Goal: Transaction & Acquisition: Download file/media

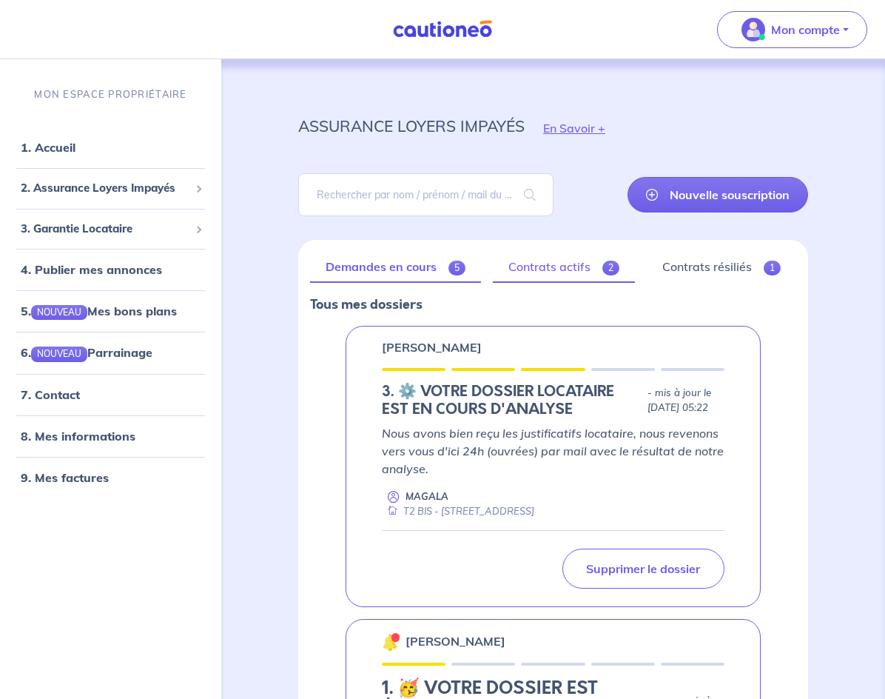
click at [596, 264] on link "Contrats actifs 2" at bounding box center [564, 267] width 142 height 31
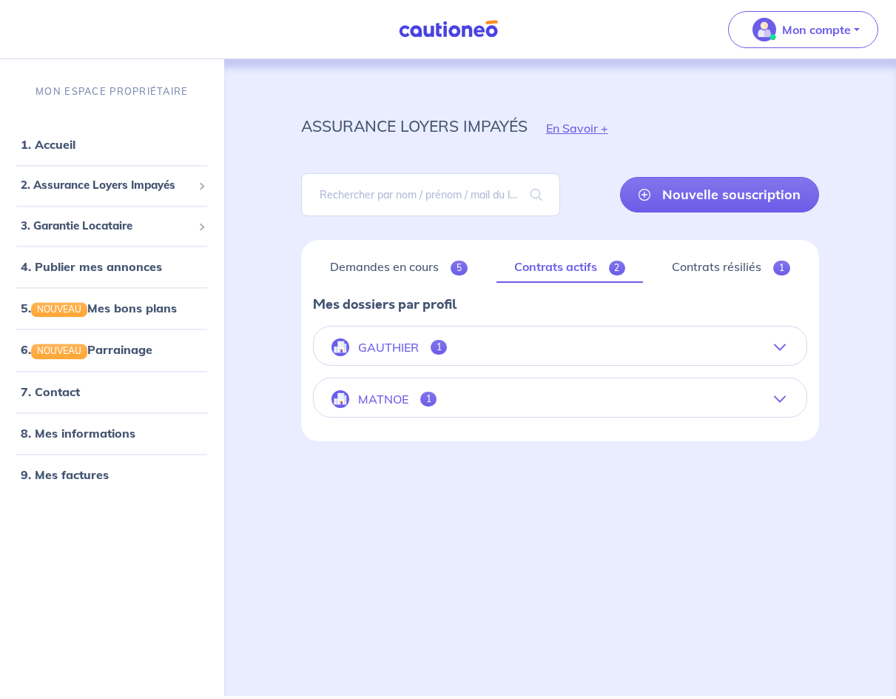
click at [642, 352] on button "GAUTHIER 1" at bounding box center [560, 347] width 493 height 36
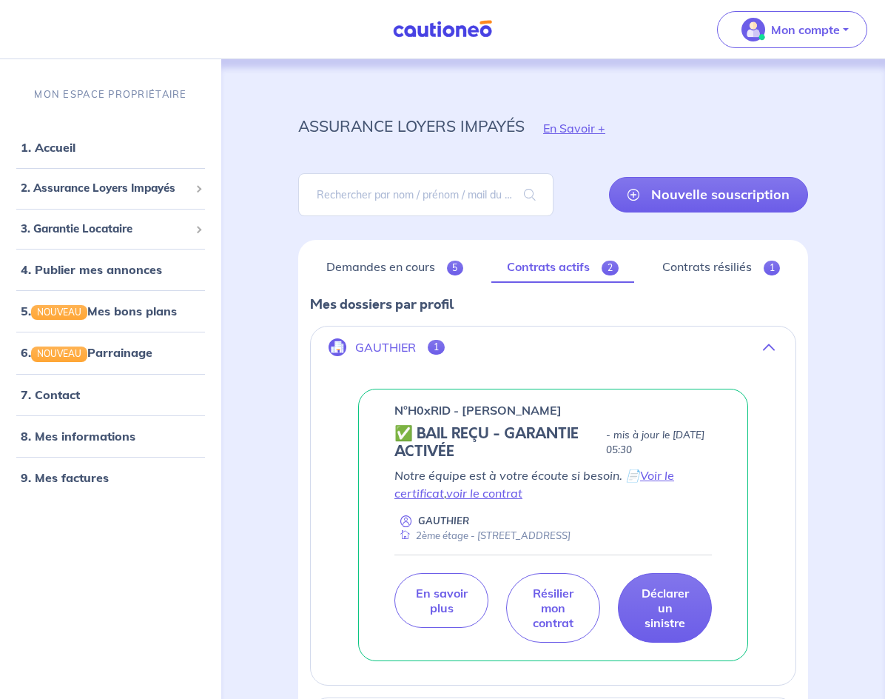
click at [687, 349] on button "GAUTHIER 1" at bounding box center [553, 347] width 485 height 36
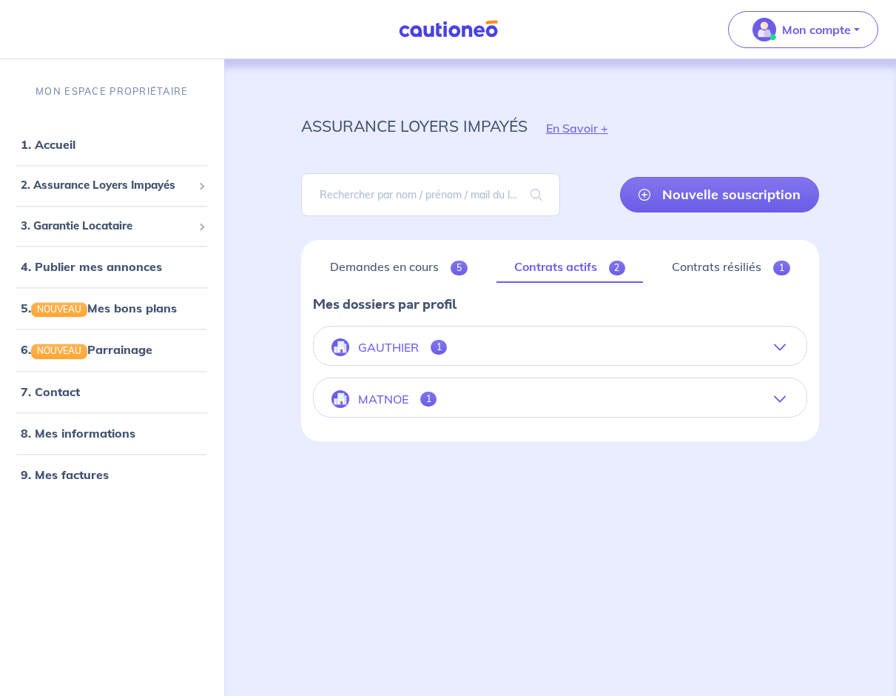
click at [613, 400] on button "MATNOE 1" at bounding box center [560, 399] width 493 height 36
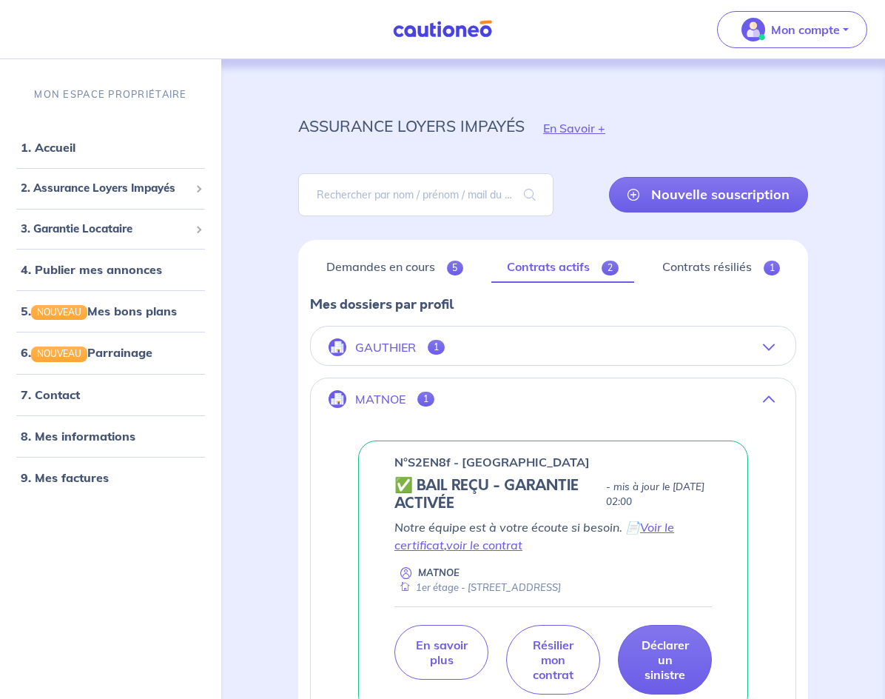
click at [623, 360] on button "GAUTHIER 1" at bounding box center [553, 347] width 485 height 36
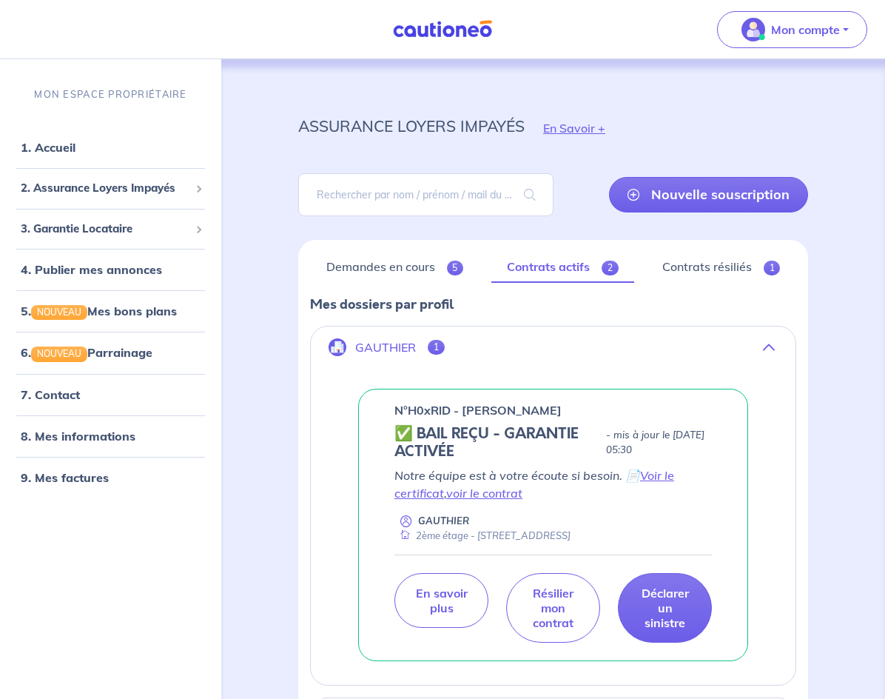
click at [623, 360] on button "GAUTHIER 1" at bounding box center [553, 347] width 485 height 36
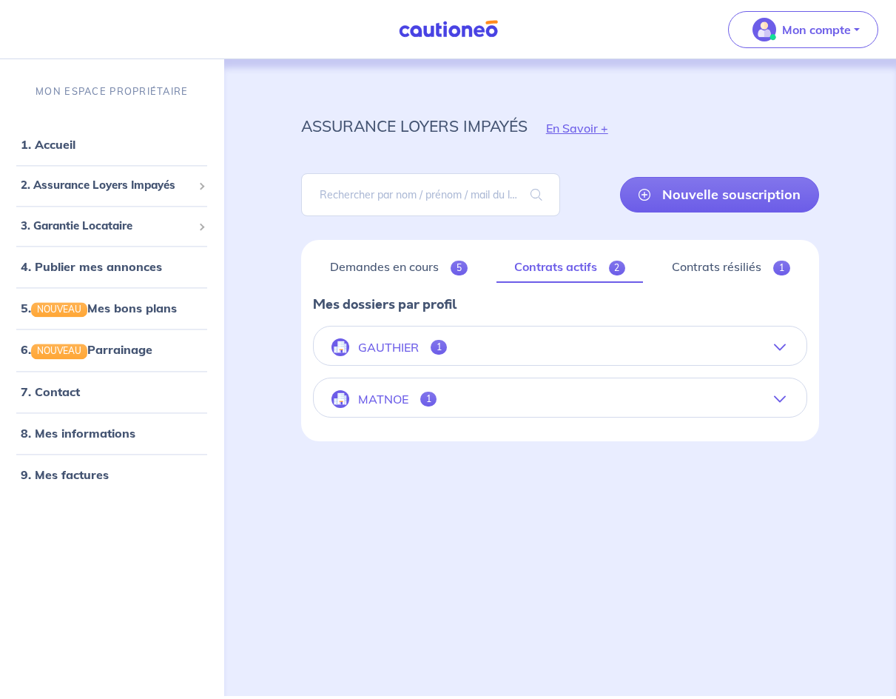
click at [579, 333] on button "GAUTHIER 1" at bounding box center [560, 347] width 493 height 36
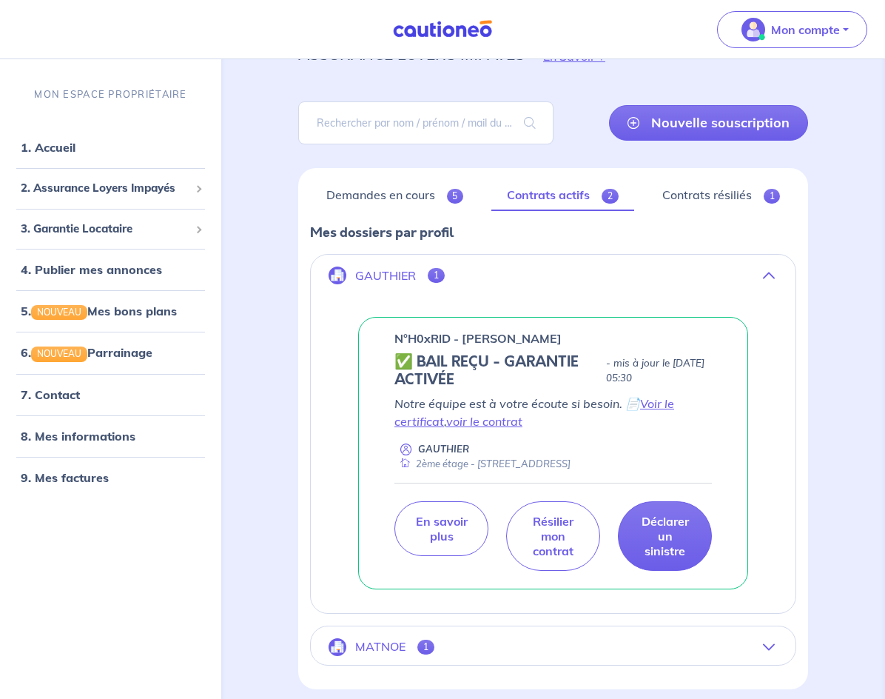
scroll to position [74, 0]
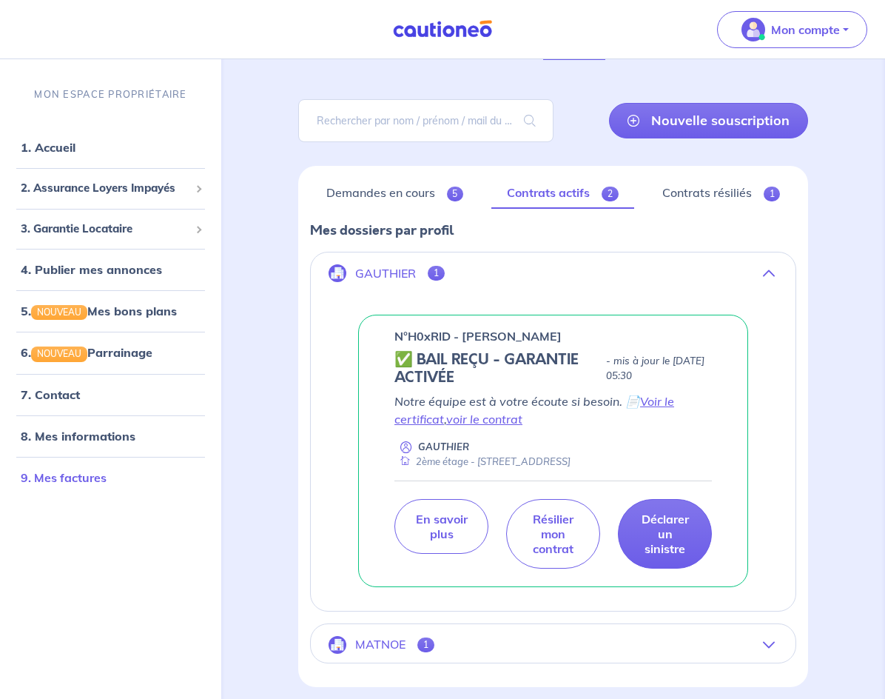
click at [78, 484] on link "9. Mes factures" at bounding box center [64, 477] width 86 height 15
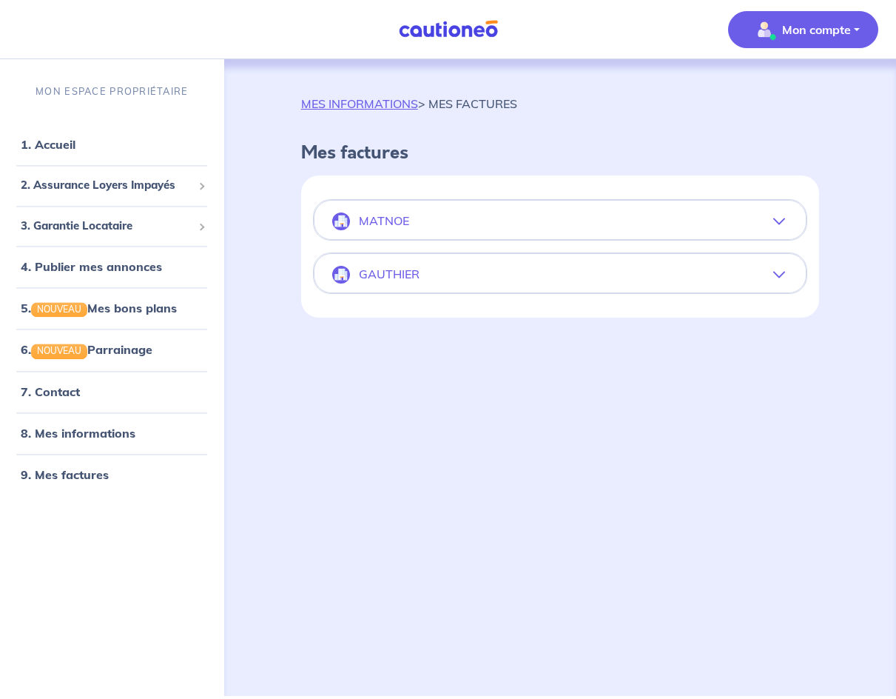
click at [494, 224] on button "MATNOE" at bounding box center [560, 222] width 491 height 36
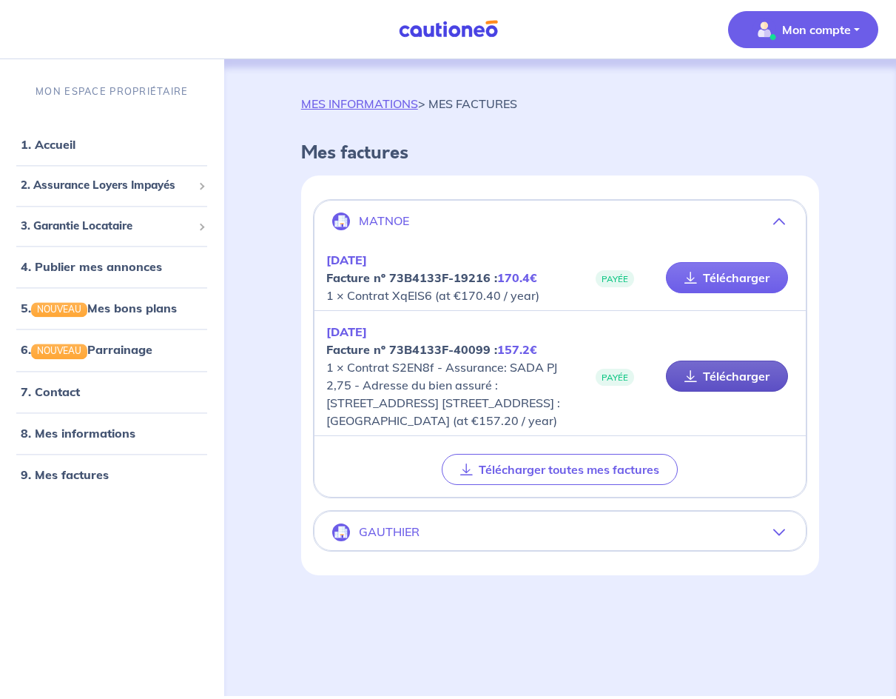
click at [735, 377] on link "Télécharger" at bounding box center [727, 375] width 122 height 31
click at [770, 227] on button "MATNOE" at bounding box center [560, 222] width 491 height 36
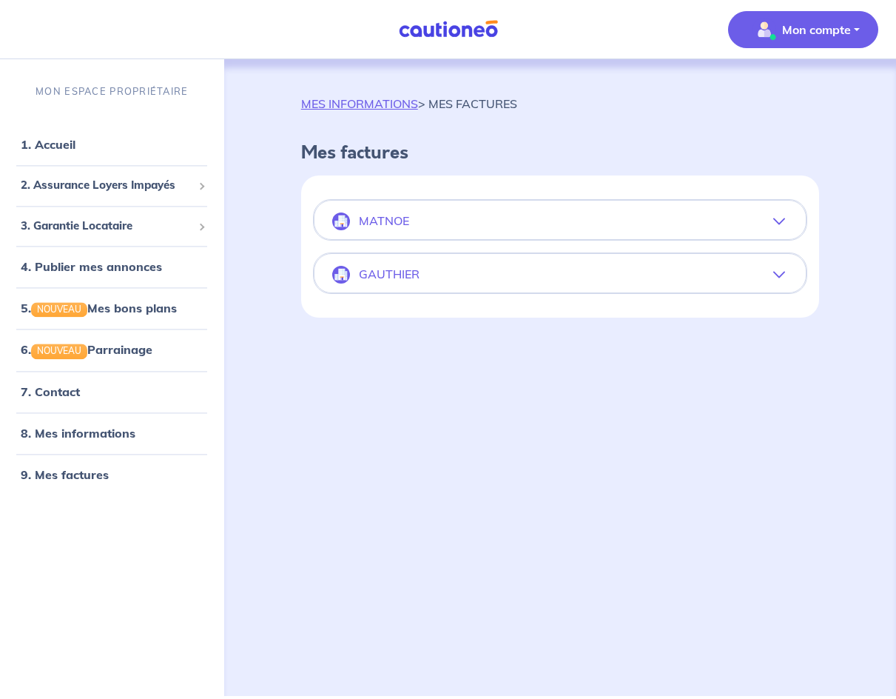
click at [671, 271] on button "GAUTHIER" at bounding box center [560, 275] width 491 height 36
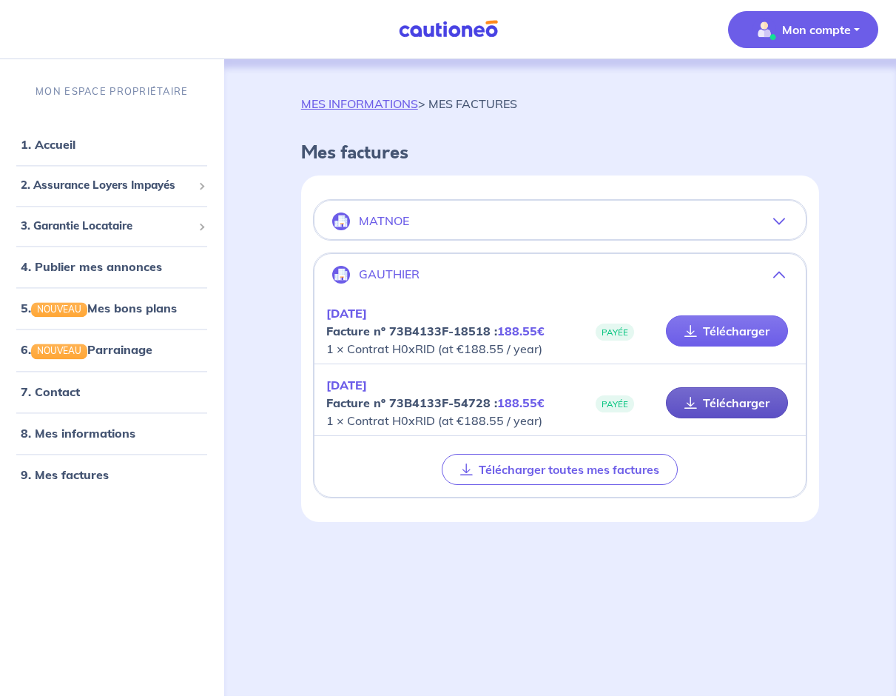
click at [719, 406] on link "Télécharger" at bounding box center [727, 402] width 122 height 31
click at [691, 233] on button "MATNOE" at bounding box center [560, 222] width 491 height 36
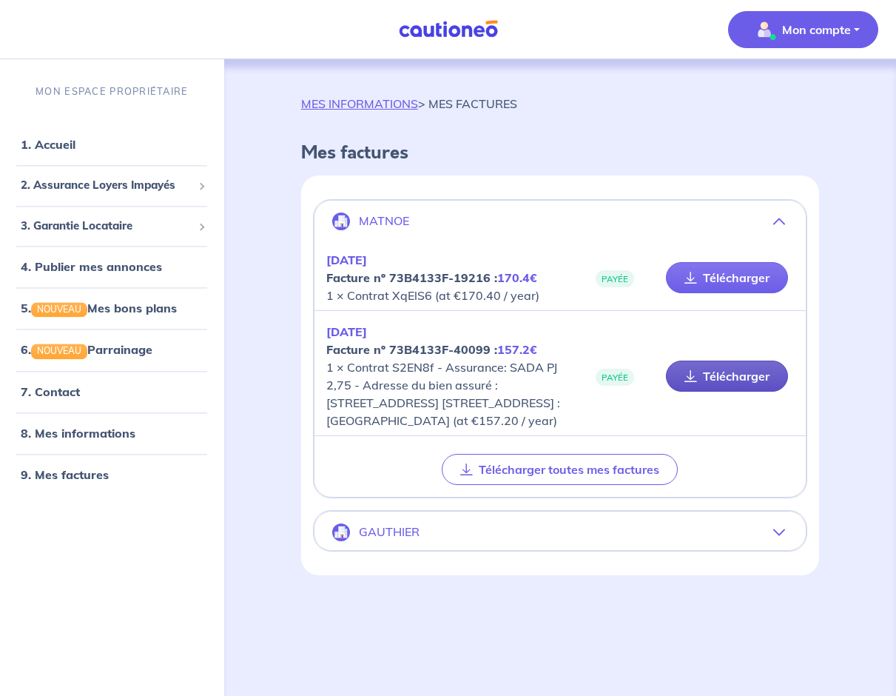
click at [731, 386] on link "Télécharger" at bounding box center [727, 375] width 122 height 31
